Goal: Information Seeking & Learning: Learn about a topic

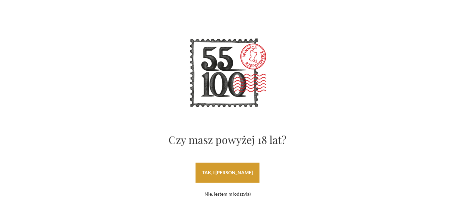
click at [254, 170] on link "tak, i uwielbiam wino" at bounding box center [228, 172] width 64 height 20
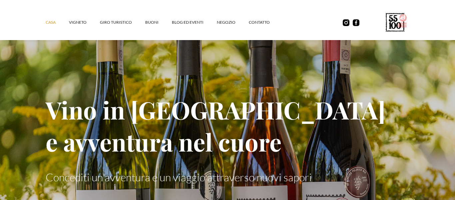
click at [18, 31] on div "Casa vigneto GIRO TURISTICO buoni Blog ed eventi NEGOZIO contatto" at bounding box center [227, 20] width 455 height 40
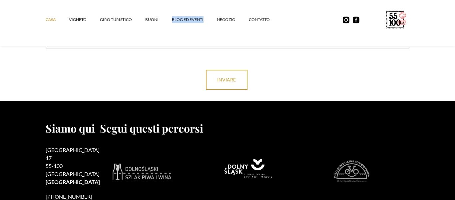
scroll to position [2809, 0]
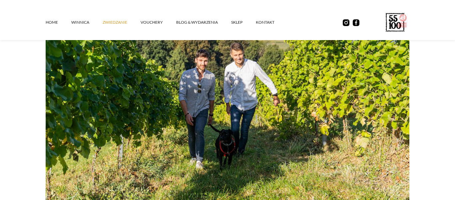
scroll to position [204, 0]
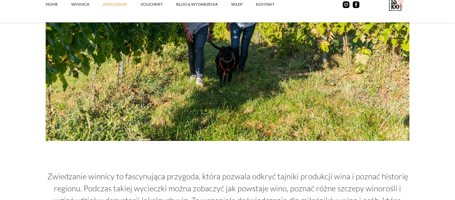
click at [175, 170] on p "Zwiedzanie winnicy to fascynująca przygoda, która pozwala odkryć tajniki produk…" at bounding box center [228, 194] width 364 height 48
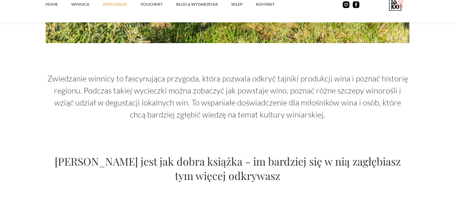
scroll to position [288, 0]
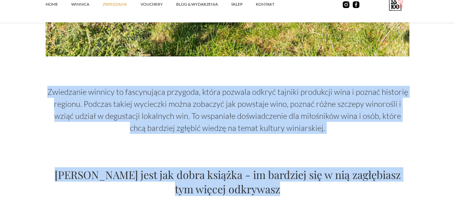
drag, startPoint x: 53, startPoint y: 92, endPoint x: 310, endPoint y: 182, distance: 272.3
click at [311, 185] on div "Zwiedzanie winnicy to fascynująca przygoda, która pozwala odkryć tajniki produk…" at bounding box center [228, 83] width 364 height 539
copy div "Zwiedzanie winnicy to fascynująca przygoda, która pozwala odkryć tajniki produk…"
drag, startPoint x: 102, startPoint y: 119, endPoint x: 105, endPoint y: 118, distance: 3.9
click at [102, 119] on p "Zwiedzanie winnicy to fascynująca przygoda, która pozwala odkryć tajniki produk…" at bounding box center [228, 110] width 364 height 48
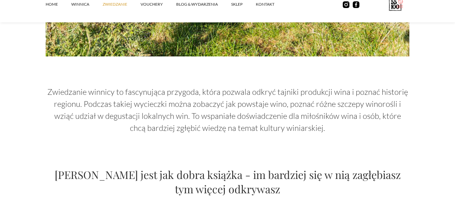
click at [243, 133] on p "Zwiedzanie winnicy to fascynująca przygoda, która pozwala odkryć tajniki produk…" at bounding box center [228, 110] width 364 height 48
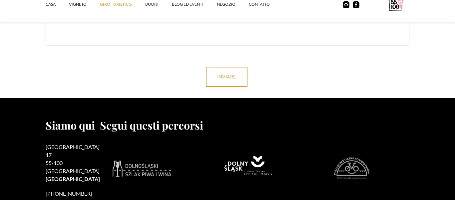
scroll to position [2192, 0]
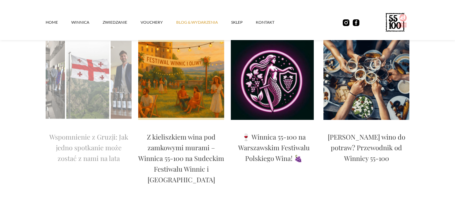
scroll to position [84, 0]
